Goal: Navigation & Orientation: Understand site structure

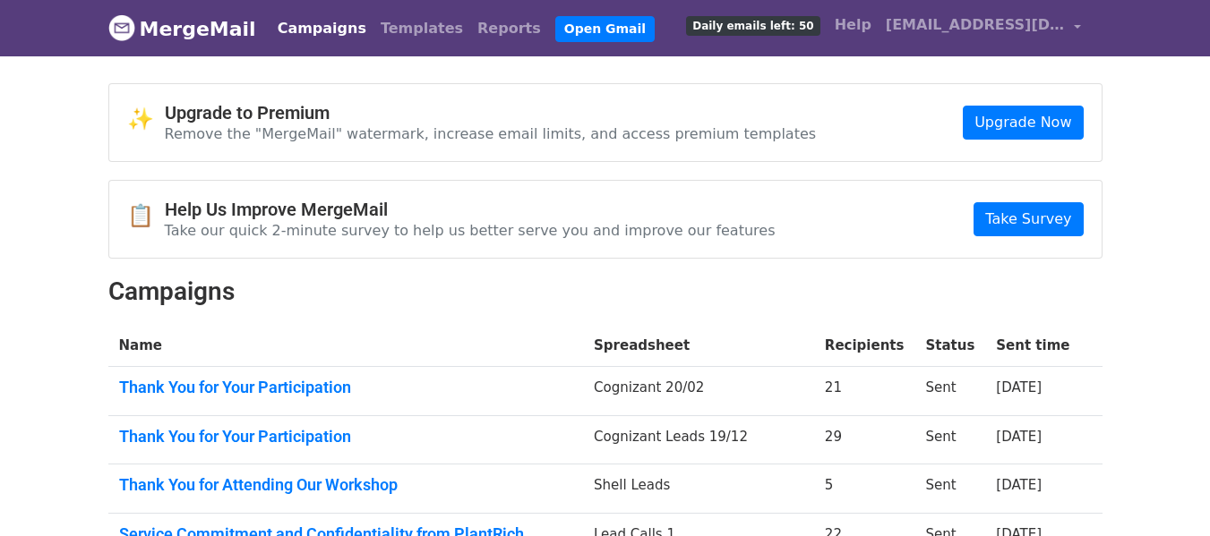
click at [311, 28] on link "Campaigns" at bounding box center [321, 29] width 103 height 36
click at [373, 28] on link "Templates" at bounding box center [421, 29] width 97 height 36
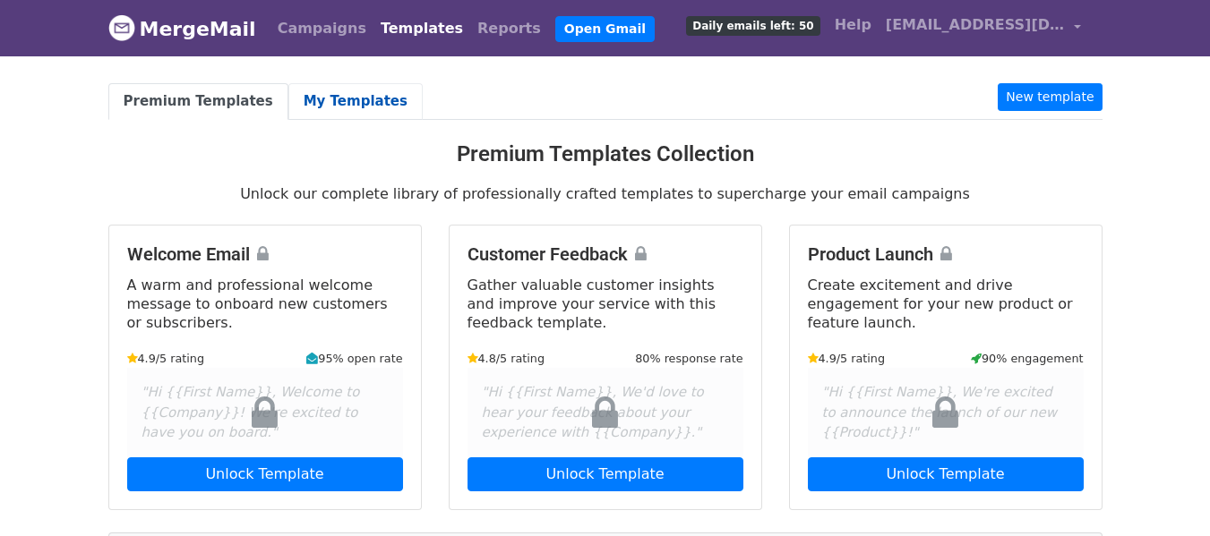
click at [309, 100] on link "My Templates" at bounding box center [355, 101] width 134 height 37
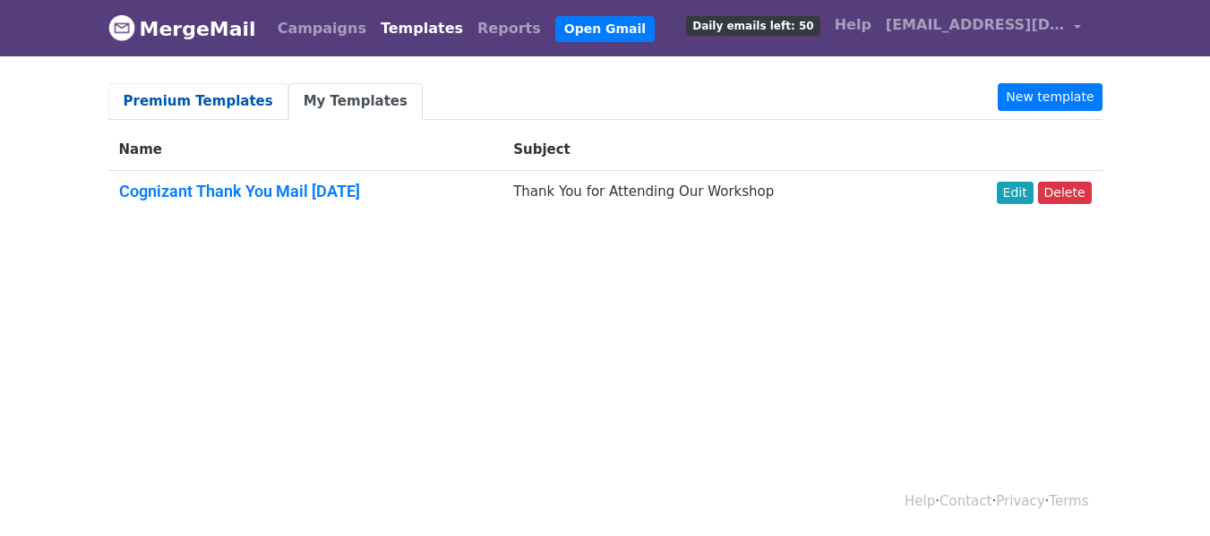
click at [225, 99] on link "Premium Templates" at bounding box center [198, 101] width 180 height 37
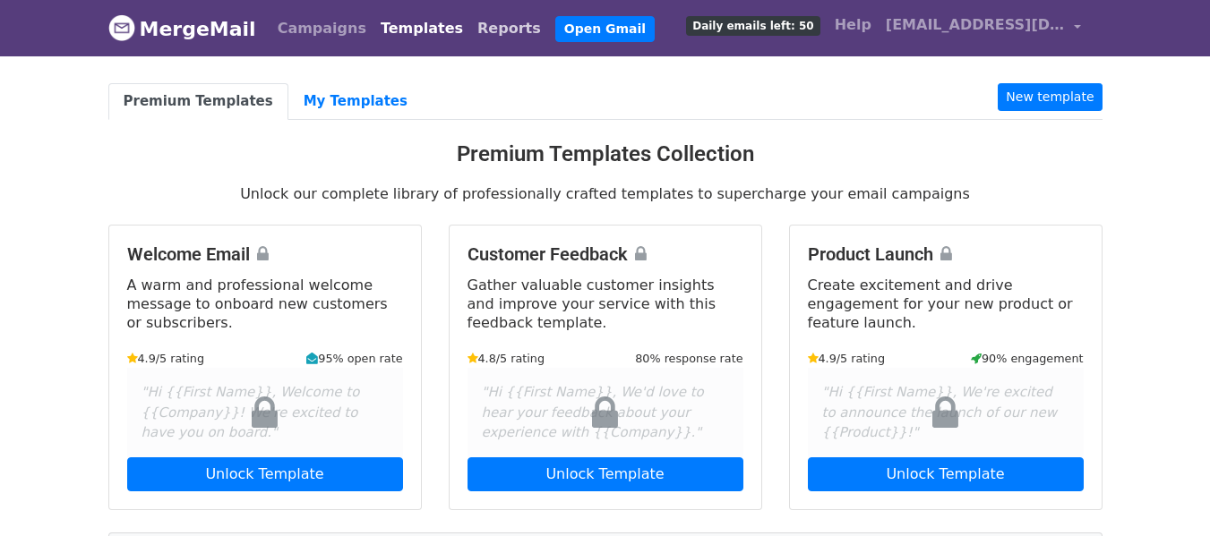
click at [470, 27] on link "Reports" at bounding box center [509, 29] width 78 height 36
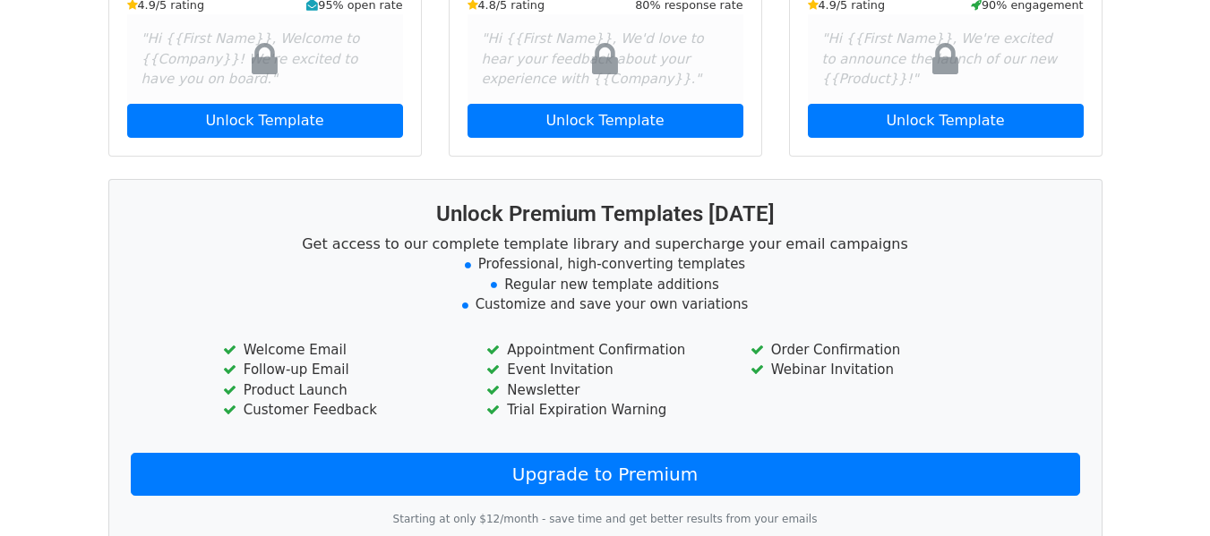
scroll to position [358, 0]
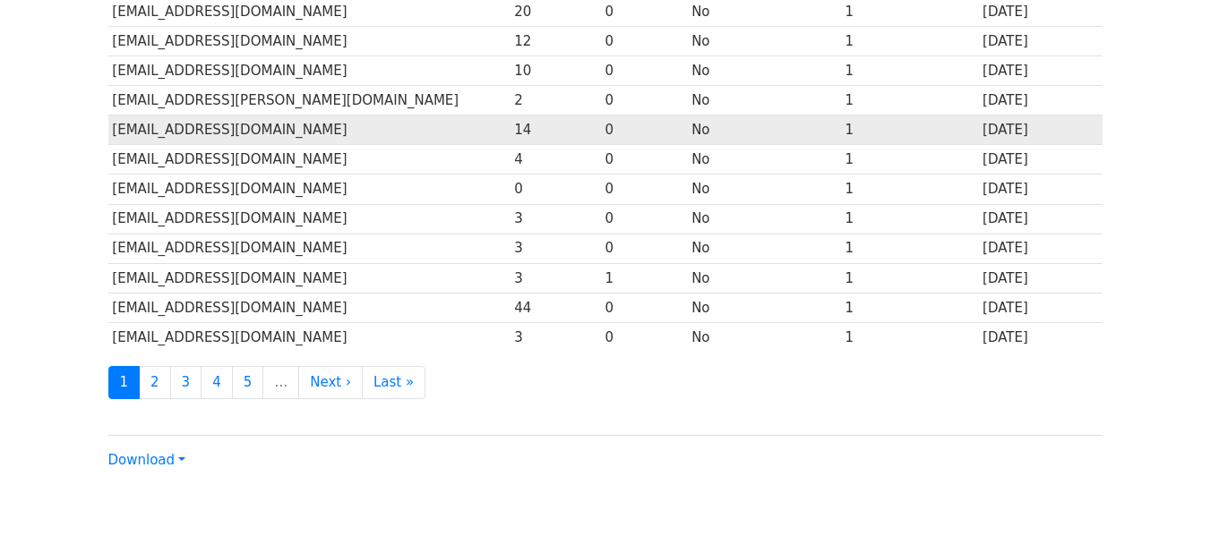
scroll to position [922, 0]
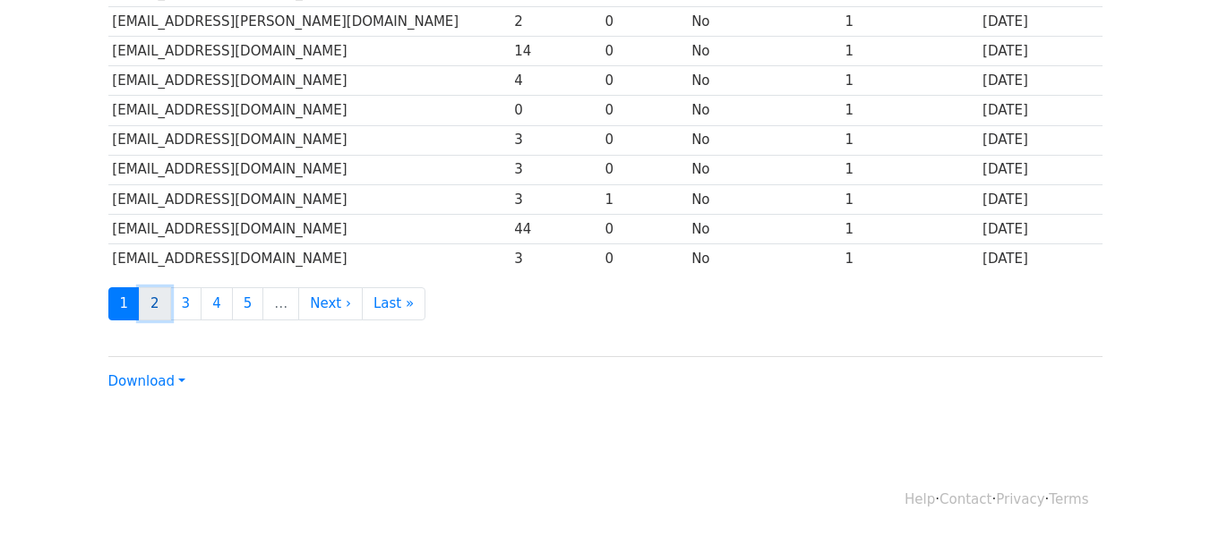
click at [160, 298] on link "2" at bounding box center [155, 303] width 32 height 33
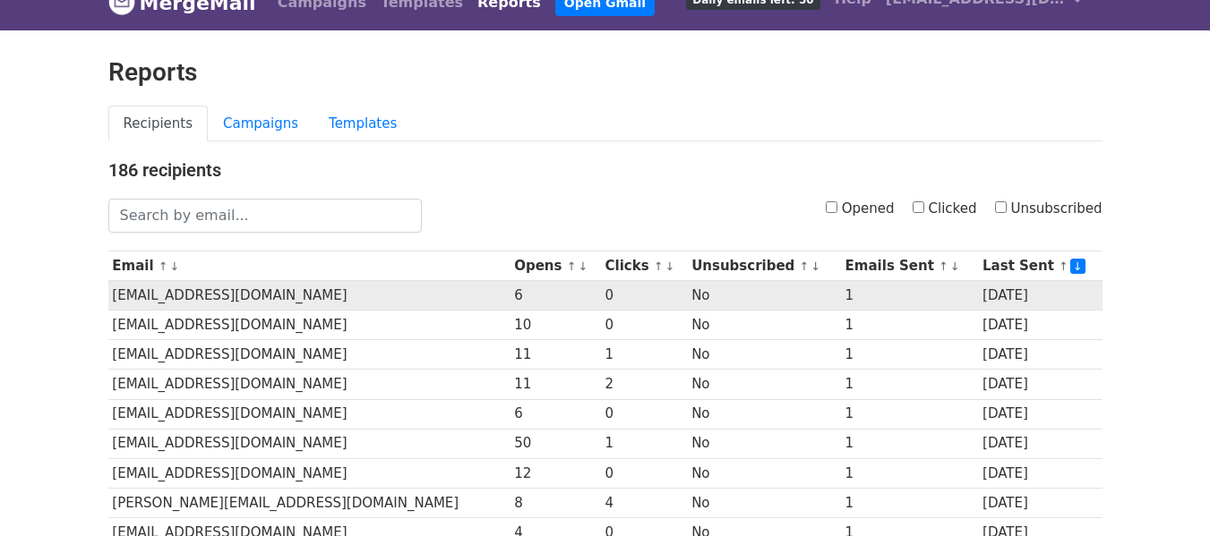
scroll to position [0, 0]
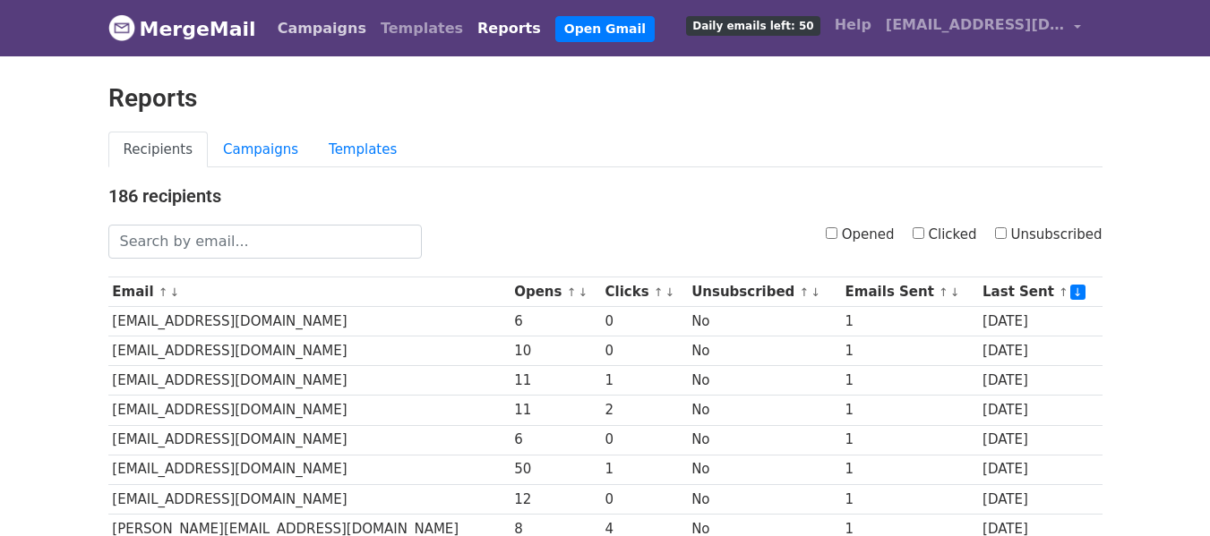
click at [314, 30] on link "Campaigns" at bounding box center [321, 29] width 103 height 36
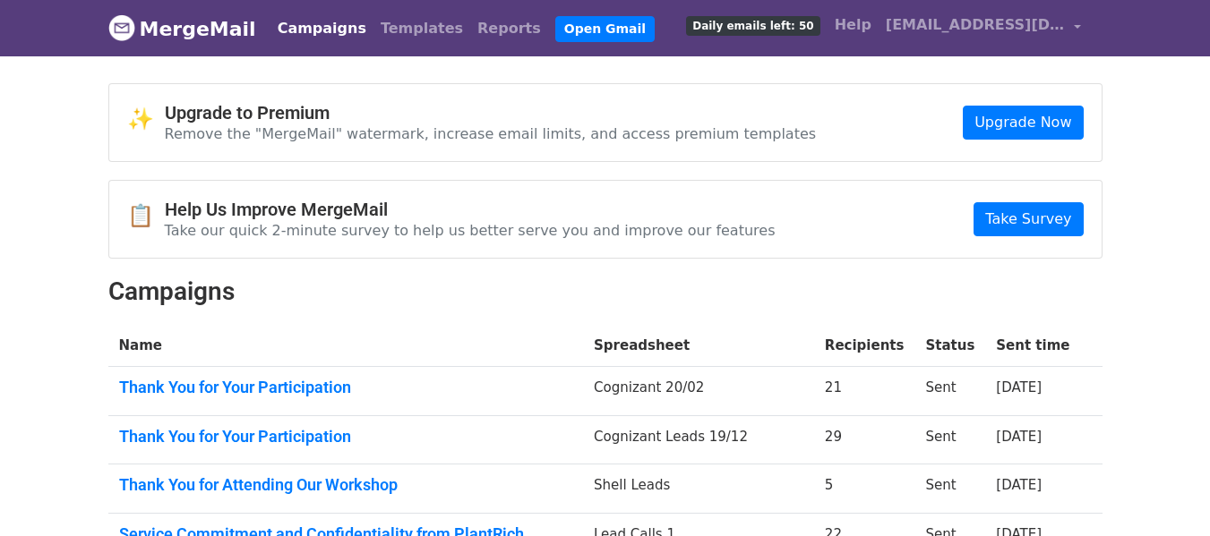
click at [797, 21] on span "Daily emails left: 50" at bounding box center [752, 26] width 133 height 20
